Goal: Information Seeking & Learning: Learn about a topic

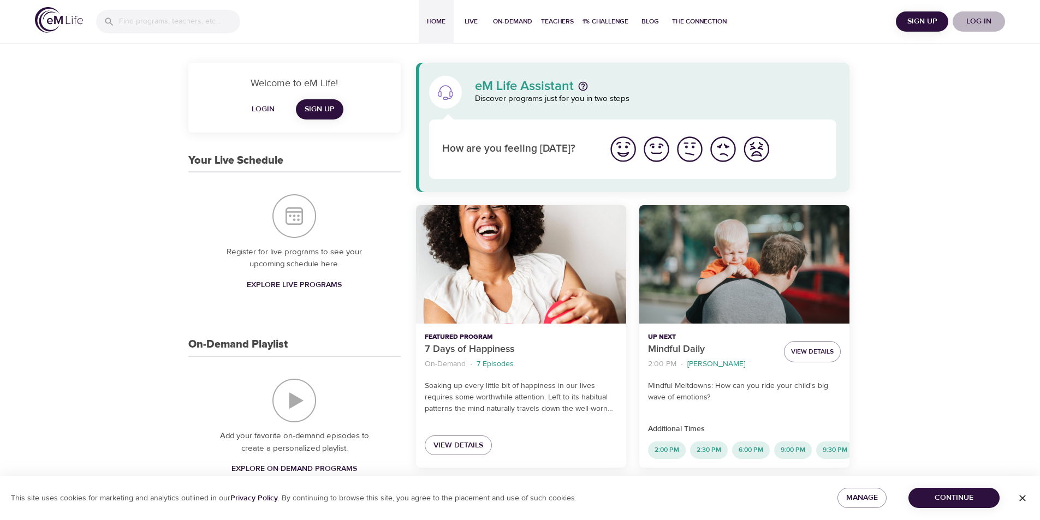
click at [971, 21] on span "Log in" at bounding box center [979, 22] width 44 height 14
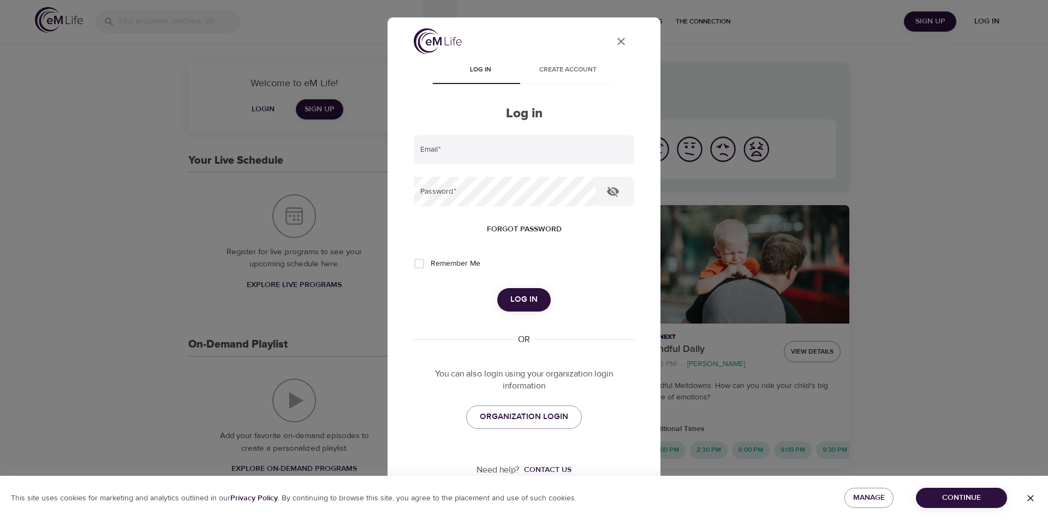
type input "[EMAIL_ADDRESS][DOMAIN_NAME]"
click at [518, 303] on span "Log in" at bounding box center [524, 300] width 27 height 14
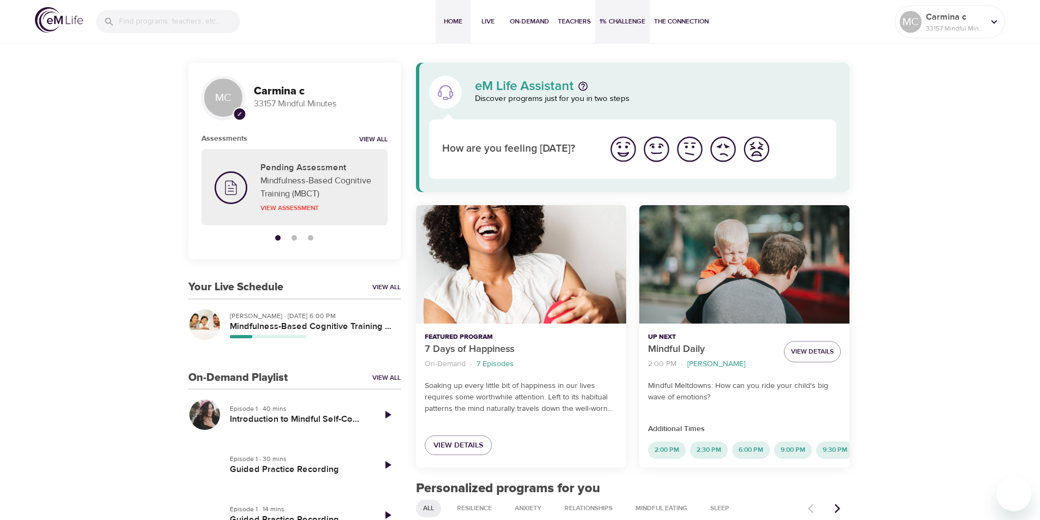
click at [625, 22] on span "1% Challenge" at bounding box center [623, 21] width 46 height 11
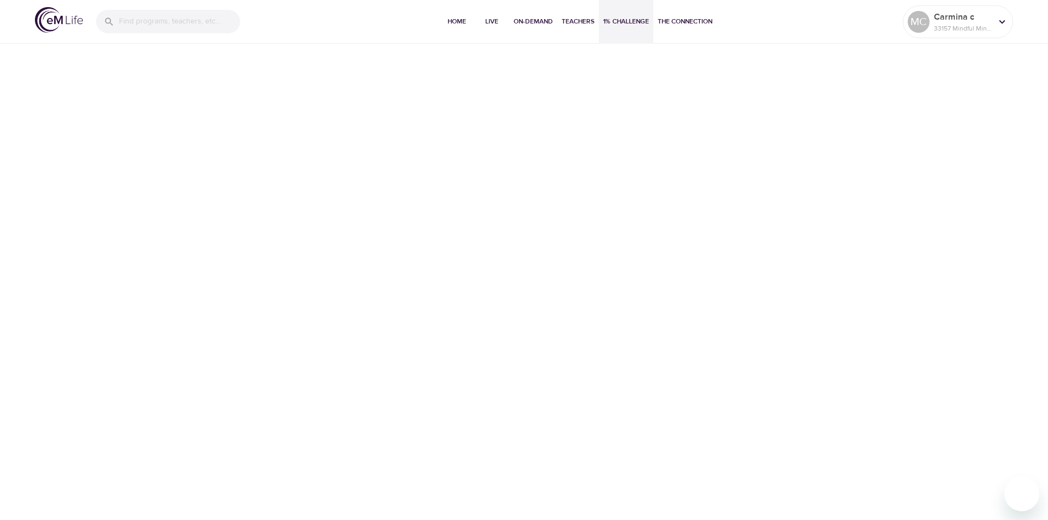
click at [625, 22] on span "1% Challenge" at bounding box center [626, 21] width 46 height 11
click at [607, 16] on span "1% Challenge" at bounding box center [626, 21] width 46 height 11
click at [541, 20] on span "On-Demand" at bounding box center [533, 21] width 39 height 11
click at [455, 22] on span "Home" at bounding box center [457, 21] width 26 height 11
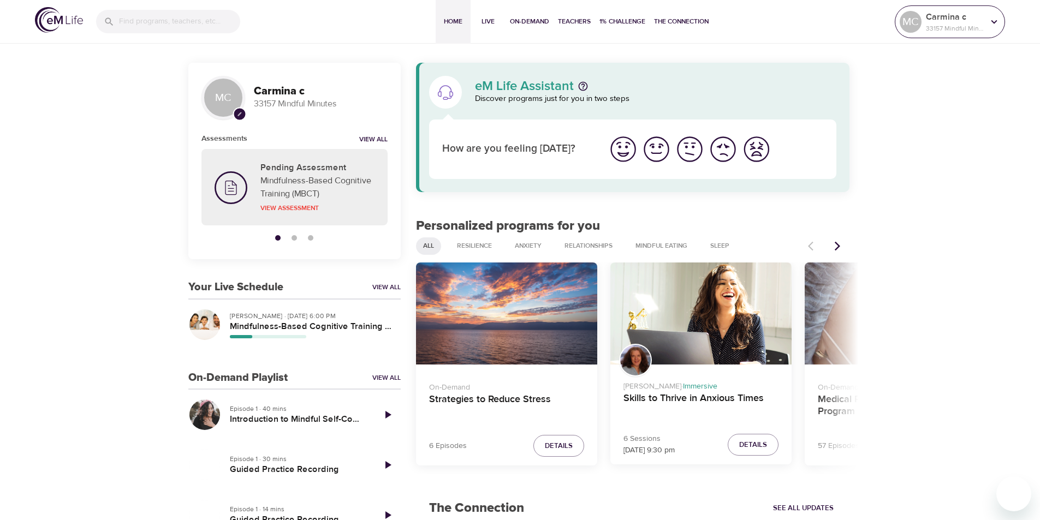
click at [956, 30] on p "33157 Mindful Minutes" at bounding box center [955, 28] width 58 height 10
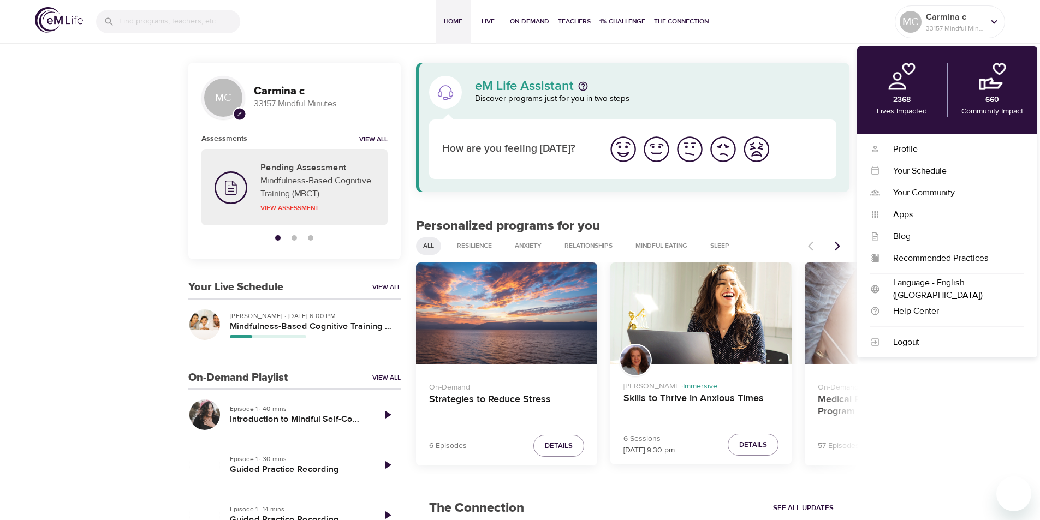
click at [286, 82] on div "Carmina c 33157 Mindful Minutes" at bounding box center [321, 98] width 143 height 34
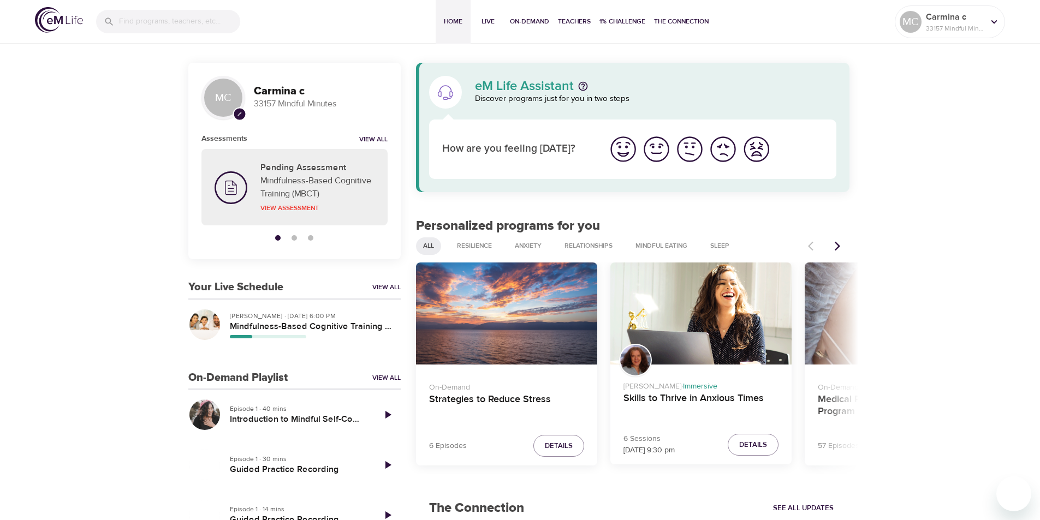
click at [285, 90] on h3 "Carmina c" at bounding box center [321, 91] width 134 height 13
click at [966, 30] on p "33157 Mindful Minutes" at bounding box center [955, 28] width 58 height 10
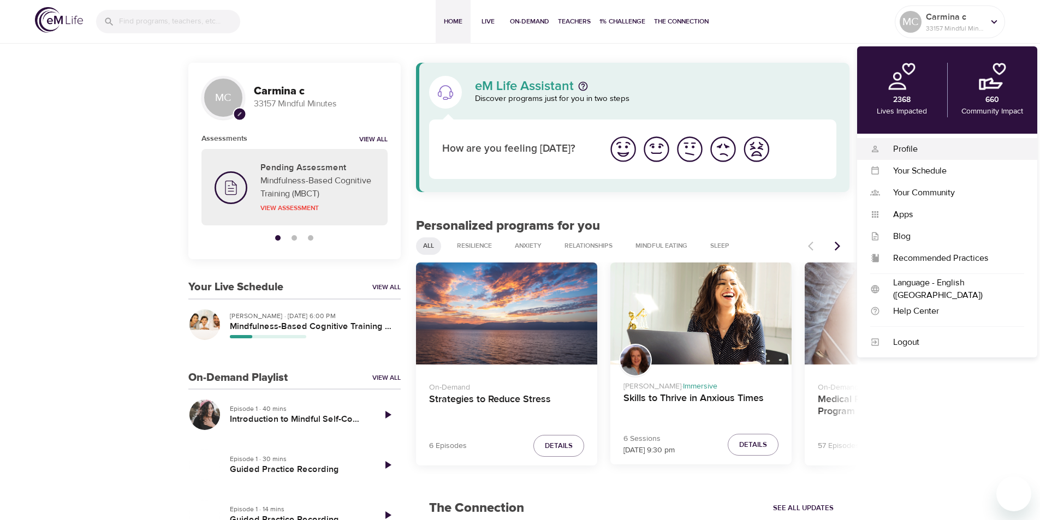
click at [929, 153] on div "Profile" at bounding box center [952, 149] width 144 height 13
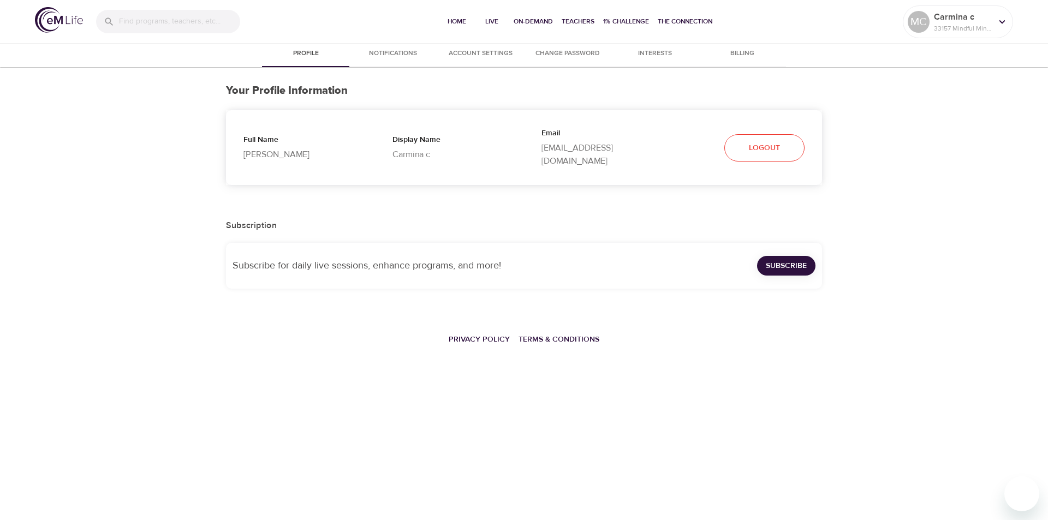
select select "10"
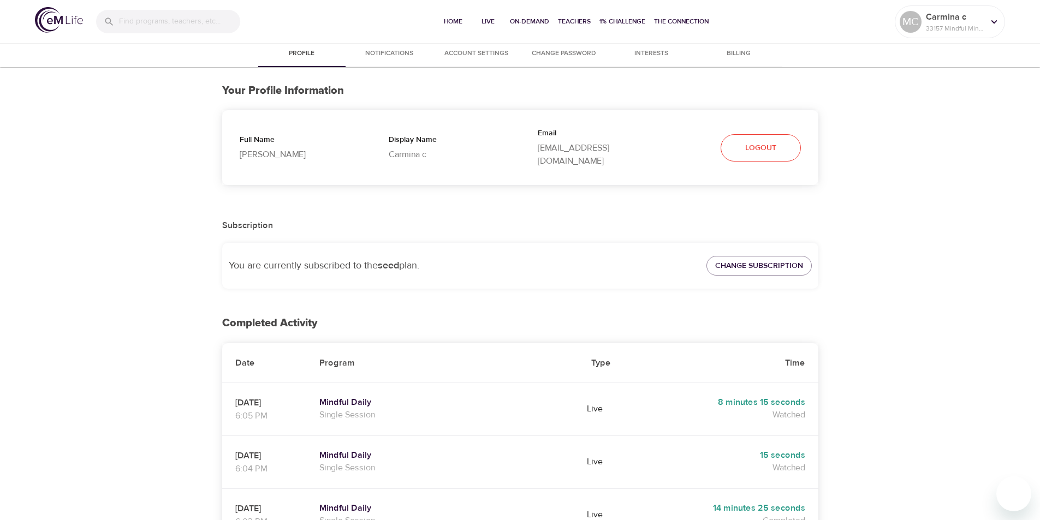
click at [738, 56] on span "Billing" at bounding box center [739, 53] width 74 height 11
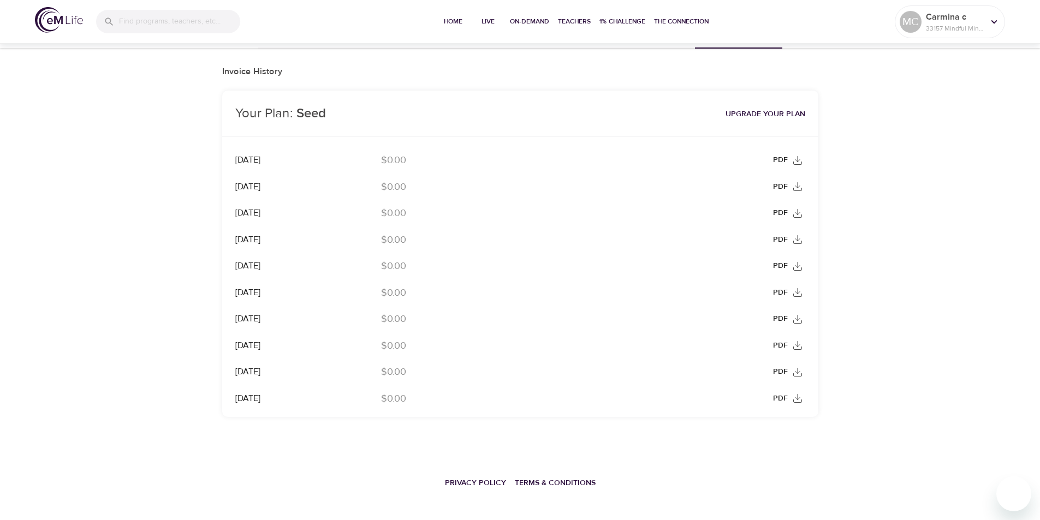
scroll to position [28, 0]
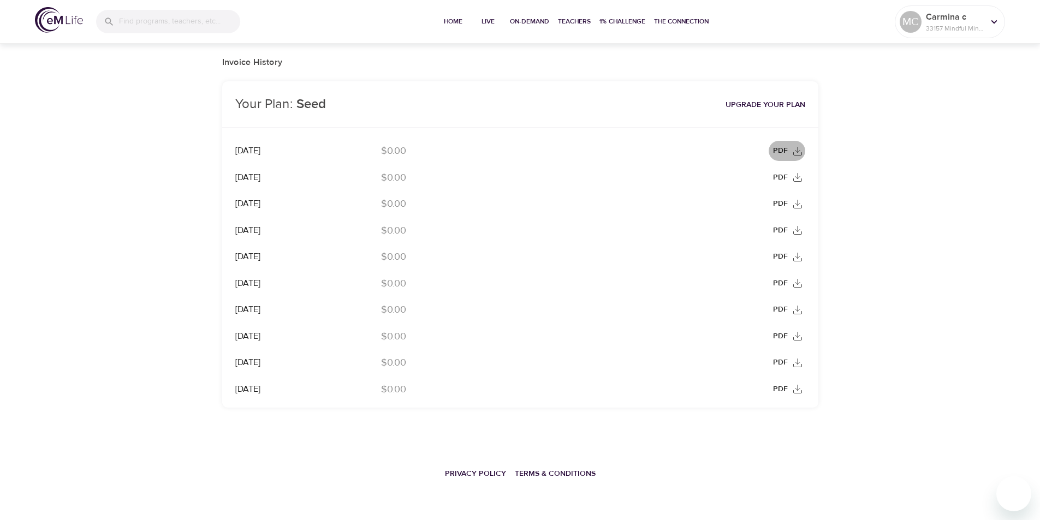
click at [802, 151] on icon at bounding box center [797, 151] width 11 height 11
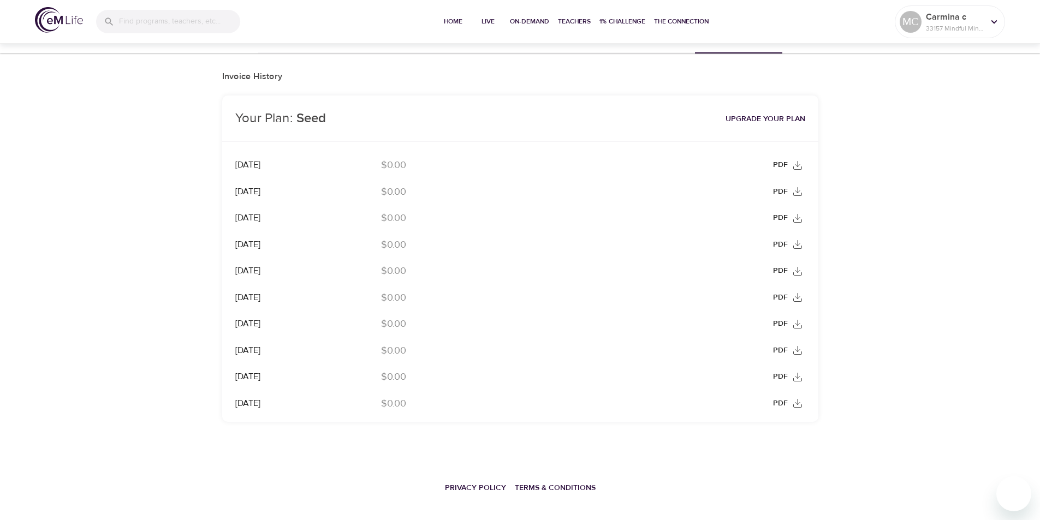
scroll to position [0, 0]
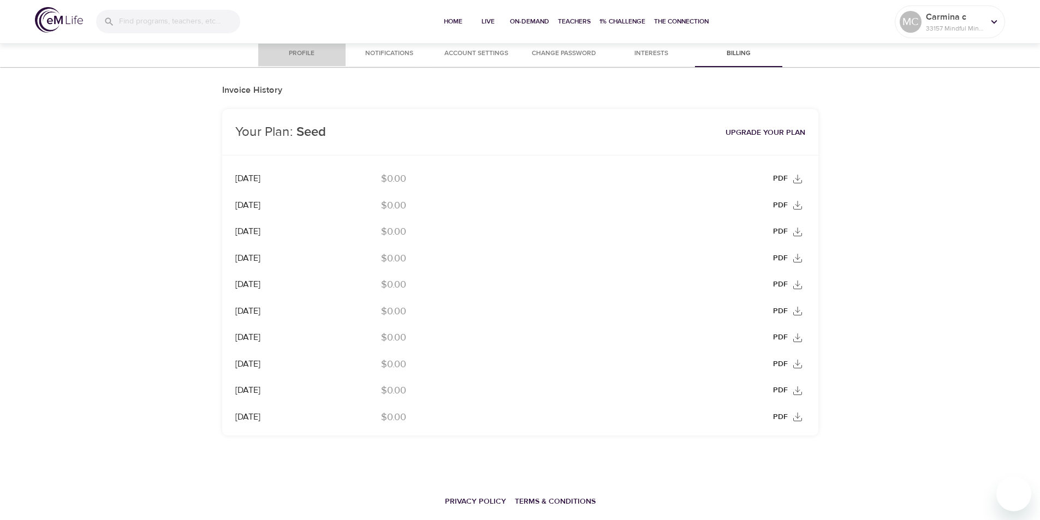
click at [300, 48] on span "Profile" at bounding box center [302, 53] width 74 height 11
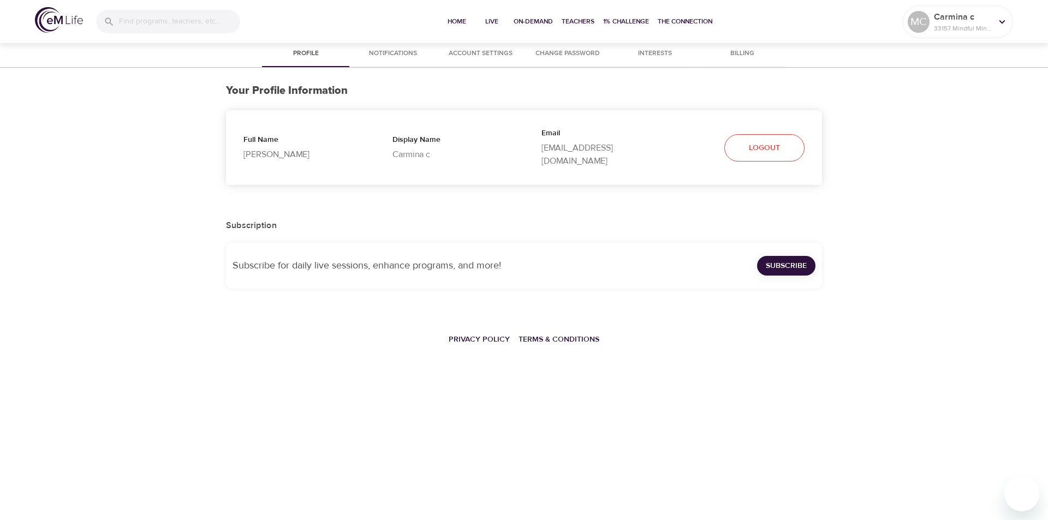
select select "10"
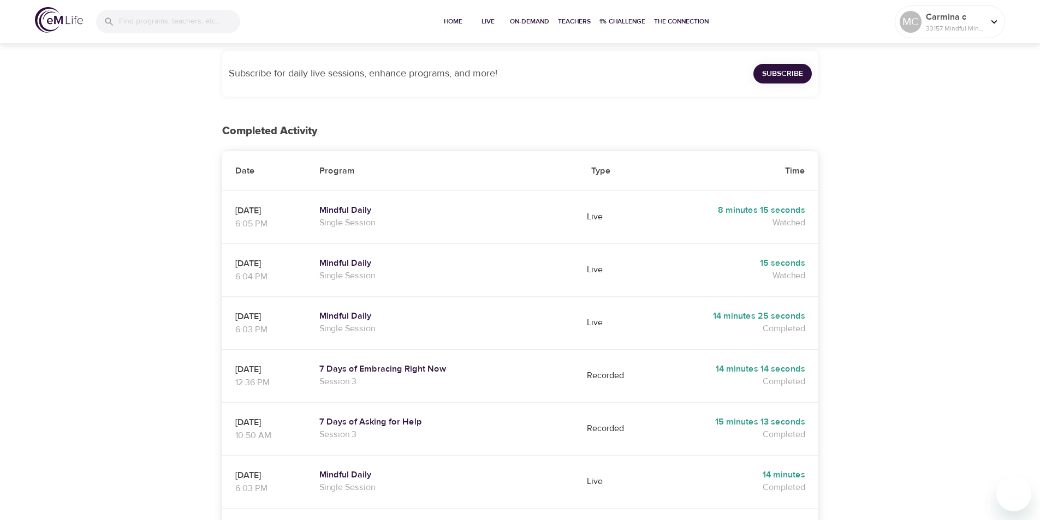
scroll to position [218, 0]
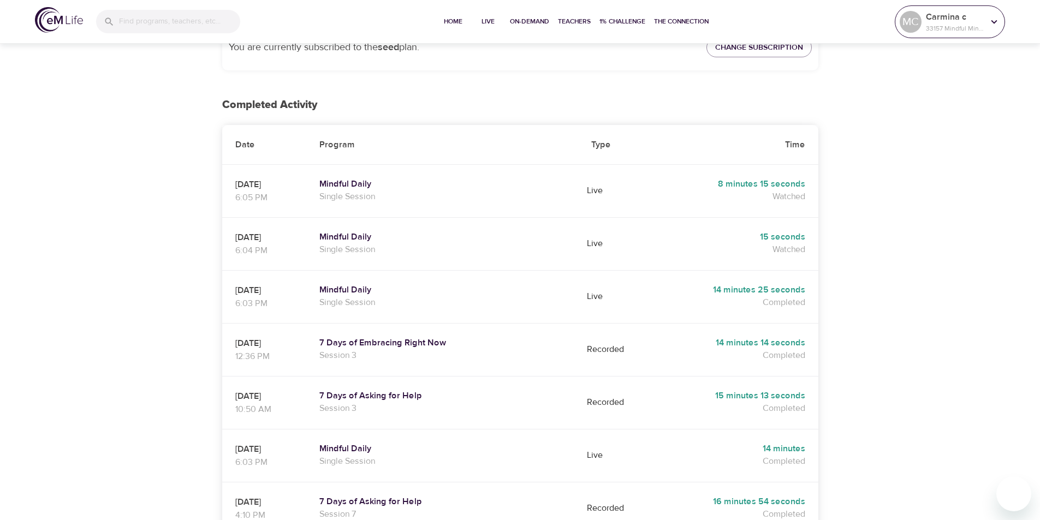
click at [1001, 19] on div at bounding box center [994, 22] width 16 height 16
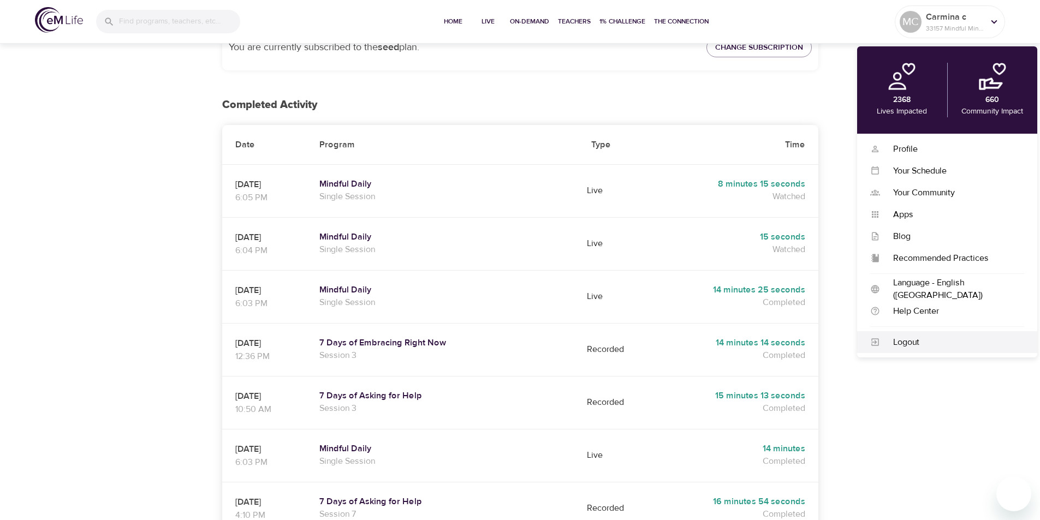
click at [921, 345] on div "Logout" at bounding box center [952, 342] width 144 height 13
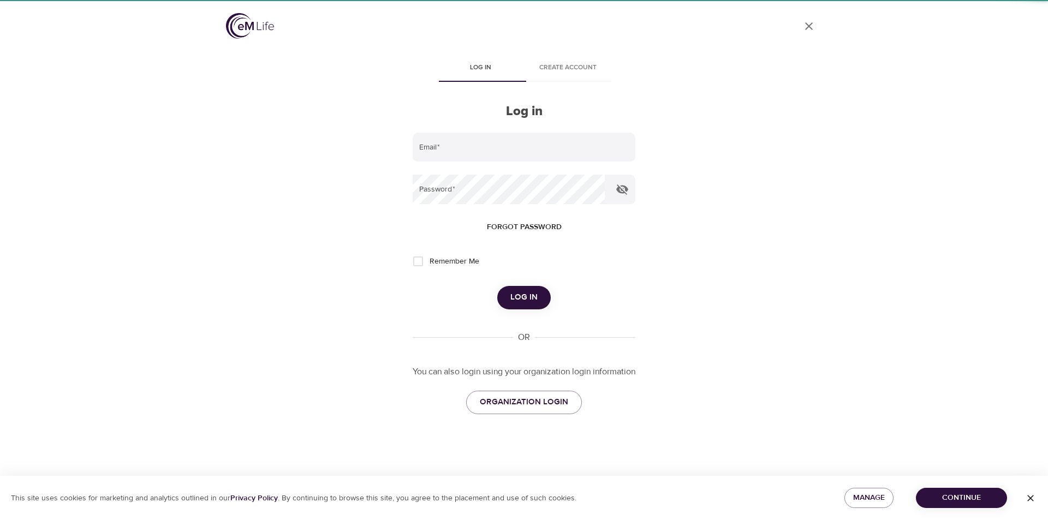
type input "[EMAIL_ADDRESS][DOMAIN_NAME]"
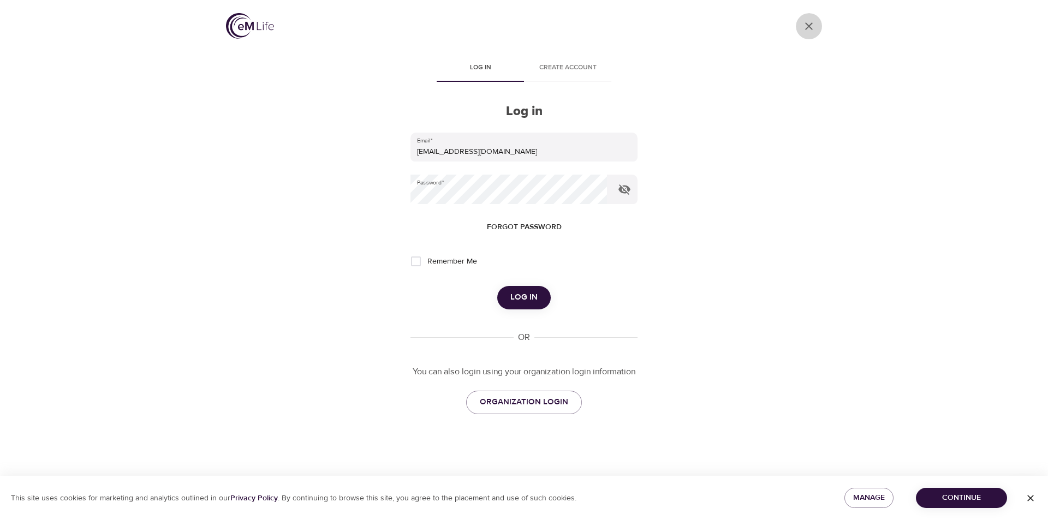
click at [808, 25] on icon "close" at bounding box center [809, 26] width 8 height 8
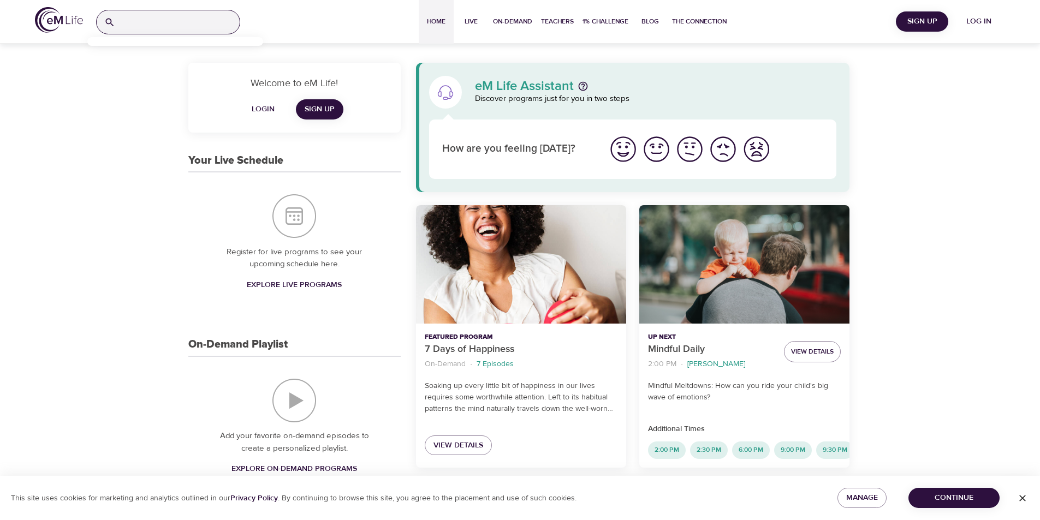
click at [219, 26] on input "search" at bounding box center [180, 21] width 120 height 23
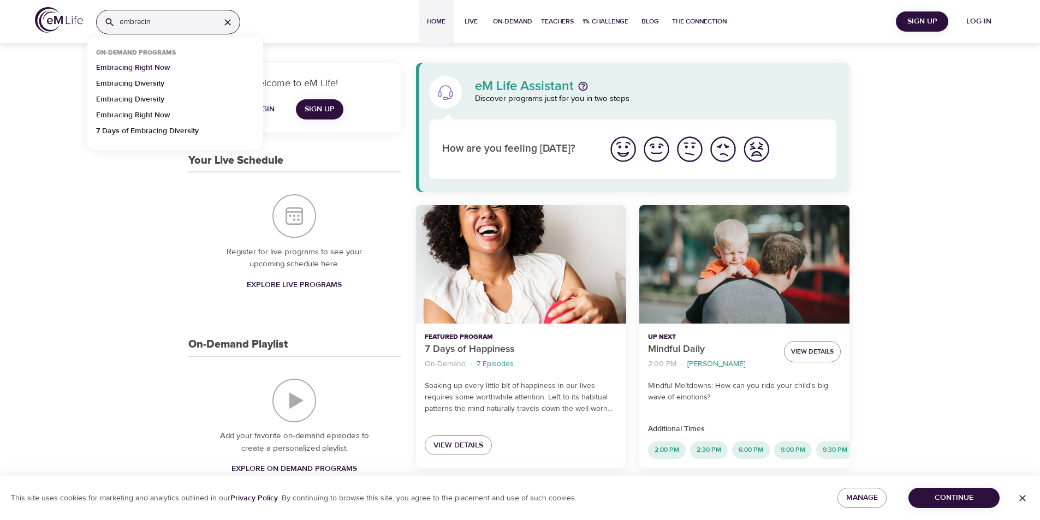
type input "embracin"
click at [161, 69] on p "Embracing Right Now" at bounding box center [133, 70] width 74 height 16
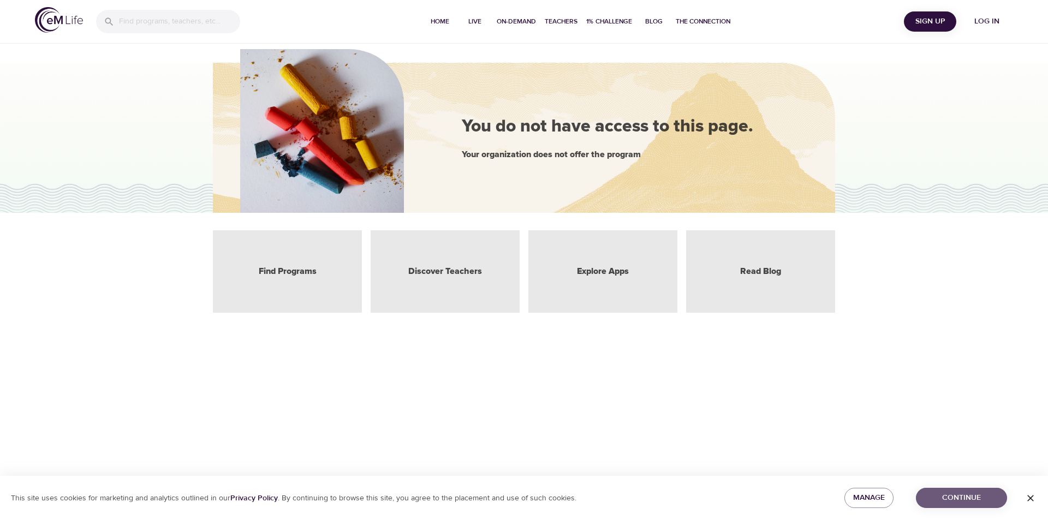
click at [973, 502] on span "Continue" at bounding box center [962, 498] width 74 height 14
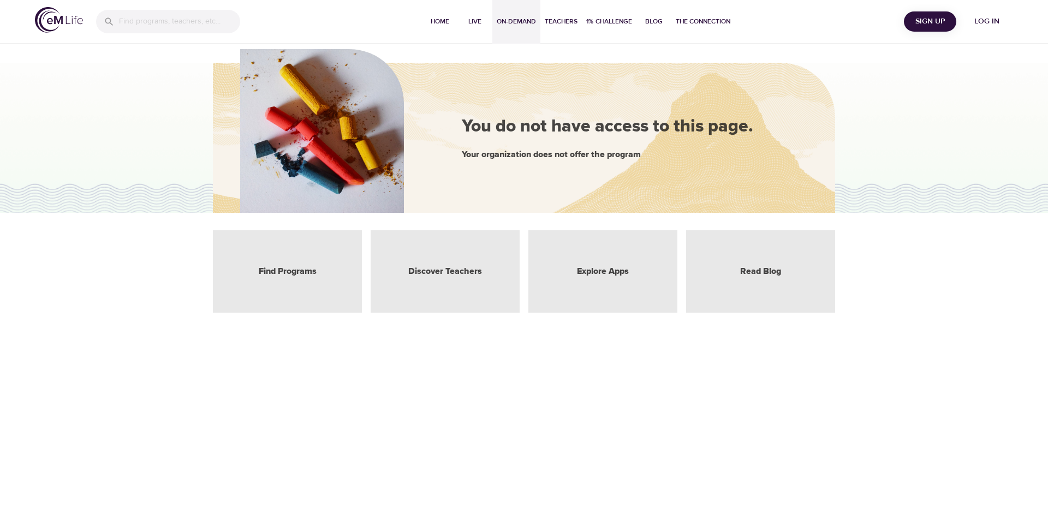
click at [536, 22] on button "On-Demand" at bounding box center [516, 22] width 48 height 44
select select "recent"
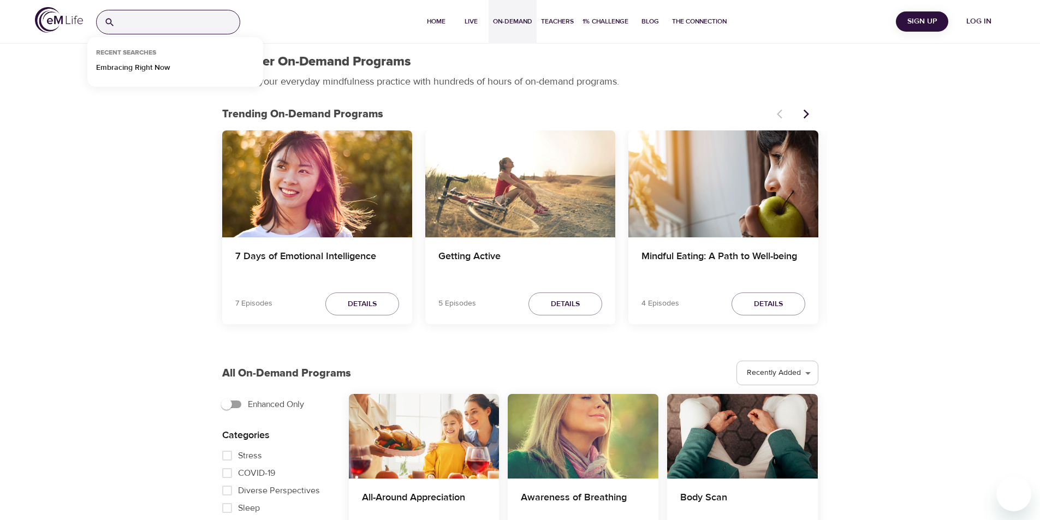
click at [179, 25] on input "search" at bounding box center [180, 21] width 120 height 23
click at [152, 69] on p "Embracing Right Now" at bounding box center [133, 70] width 74 height 16
